Goal: Information Seeking & Learning: Learn about a topic

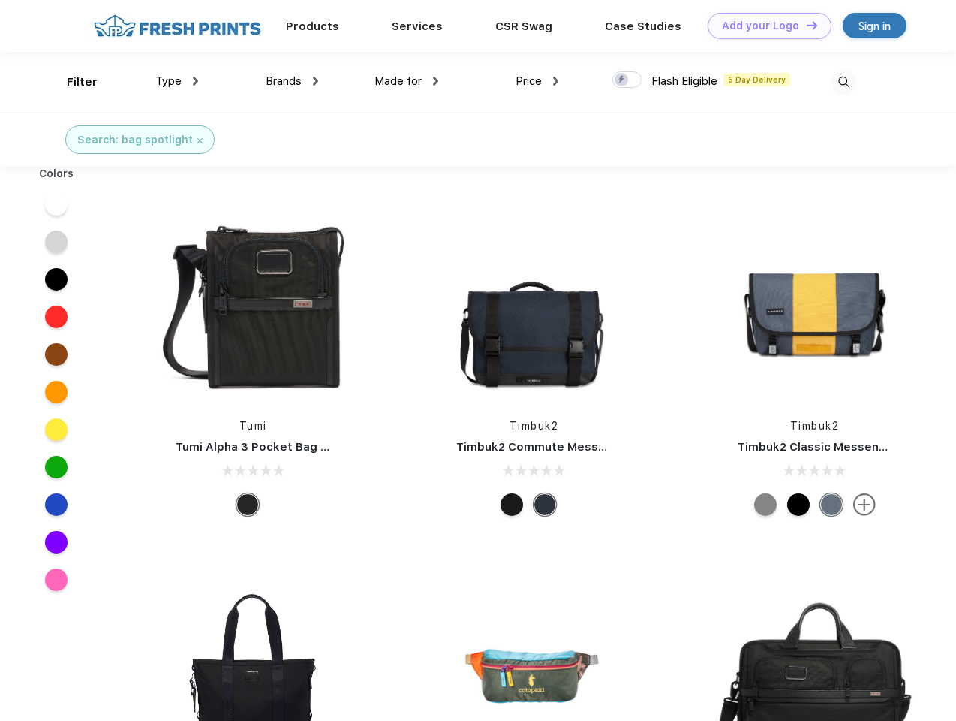
scroll to position [1, 0]
click at [764, 26] on link "Add your Logo Design Tool" at bounding box center [770, 26] width 124 height 26
click at [0, 0] on div "Design Tool" at bounding box center [0, 0] width 0 height 0
click at [805, 25] on link "Add your Logo Design Tool" at bounding box center [770, 26] width 124 height 26
click at [72, 82] on div "Filter" at bounding box center [82, 82] width 31 height 17
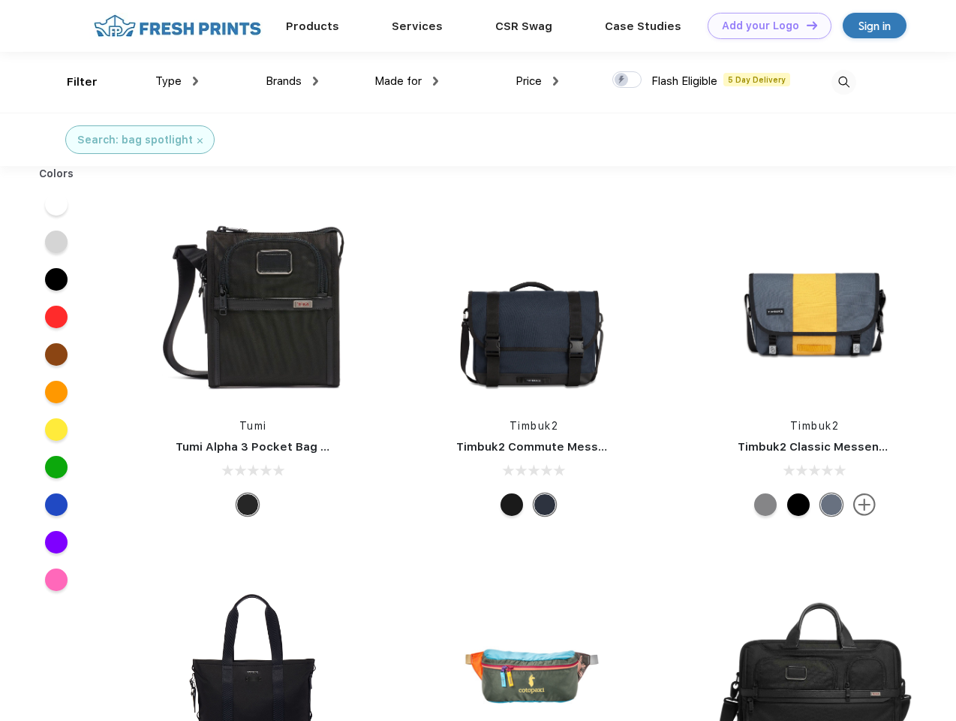
click at [177, 81] on span "Type" at bounding box center [168, 81] width 26 height 14
click at [292, 81] on span "Brands" at bounding box center [284, 81] width 36 height 14
click at [407, 81] on span "Made for" at bounding box center [398, 81] width 47 height 14
click at [537, 81] on span "Price" at bounding box center [529, 81] width 26 height 14
click at [628, 80] on div at bounding box center [627, 79] width 29 height 17
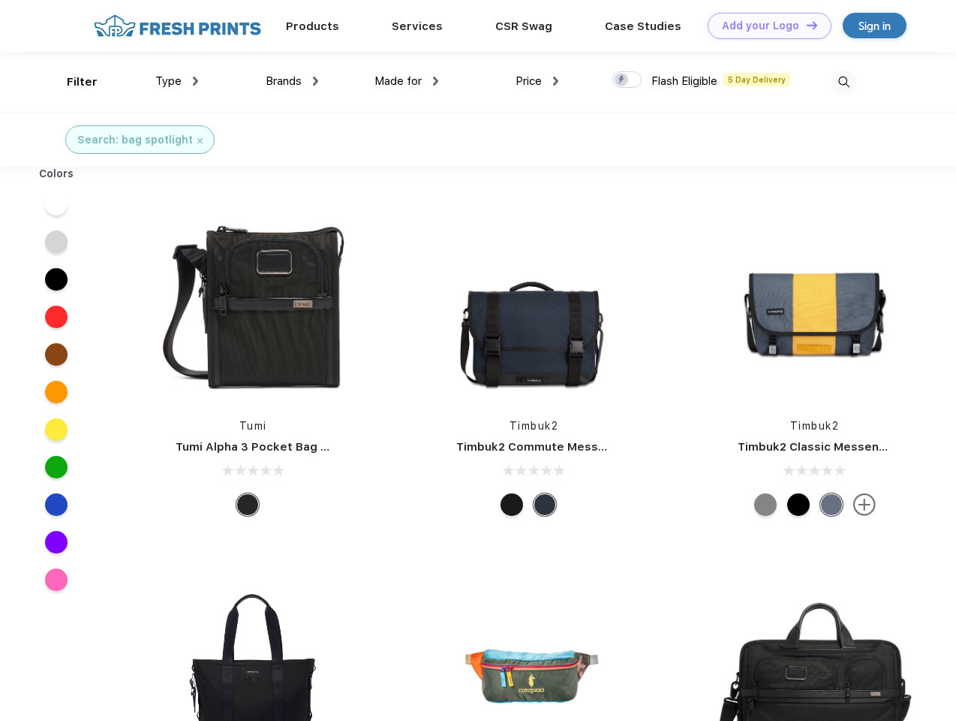
click at [622, 80] on input "checkbox" at bounding box center [618, 76] width 10 height 10
click at [844, 82] on img at bounding box center [844, 82] width 25 height 25
